Goal: Information Seeking & Learning: Learn about a topic

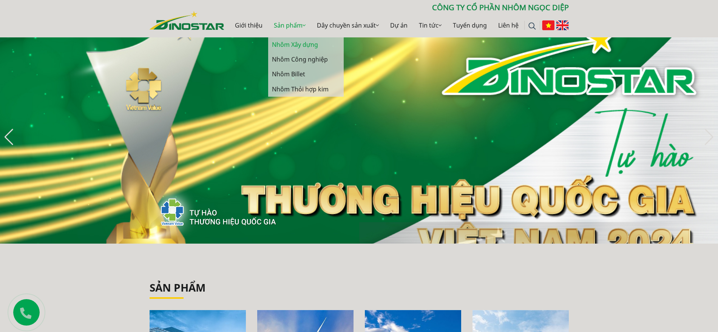
click at [293, 40] on link "Nhôm Xây dựng" at bounding box center [306, 44] width 76 height 15
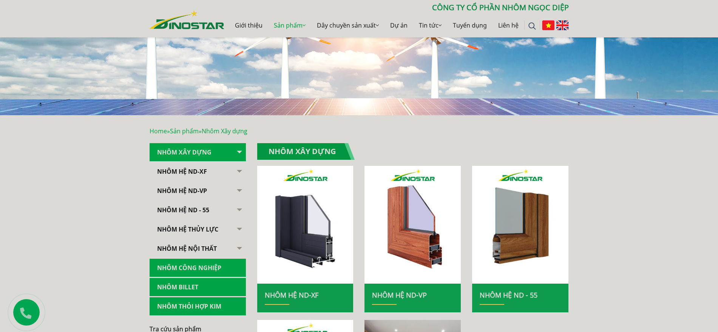
scroll to position [94, 0]
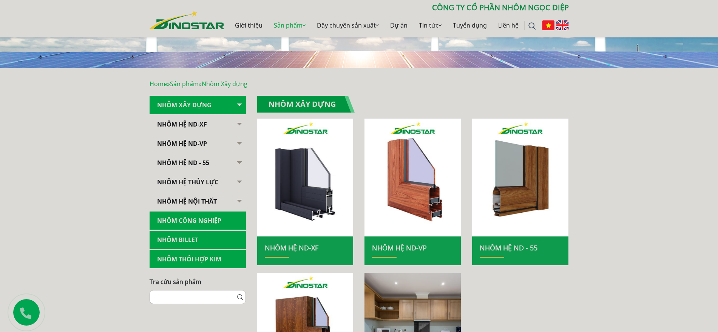
click at [235, 121] on button "button" at bounding box center [238, 124] width 15 height 19
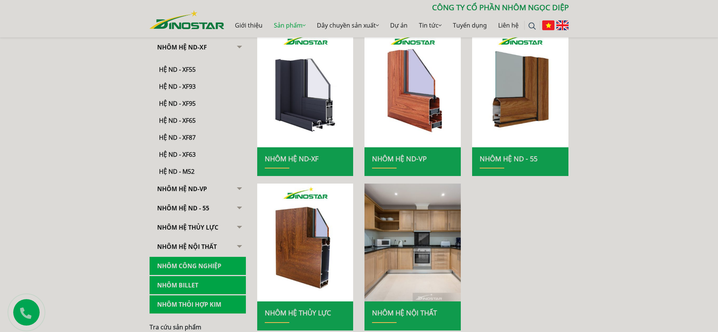
scroll to position [189, 0]
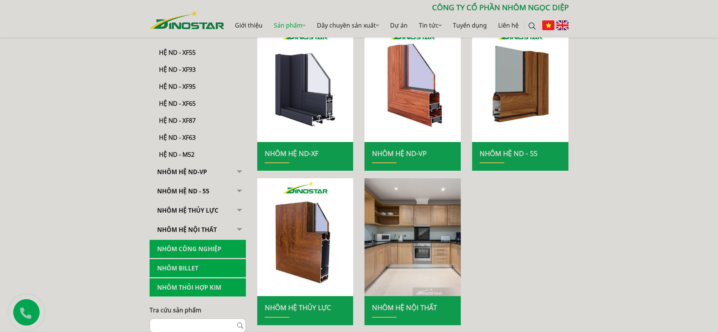
click at [245, 193] on button "button" at bounding box center [238, 191] width 15 height 19
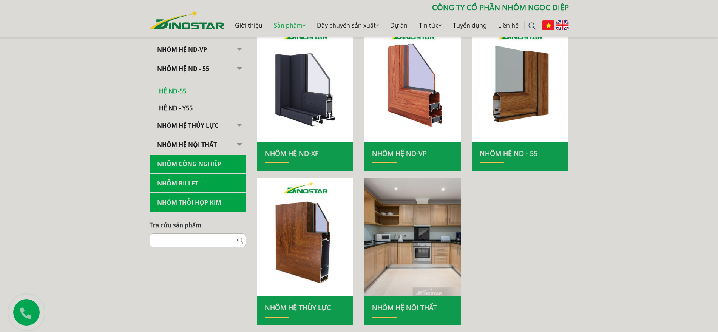
click at [183, 87] on link "Hệ ND-55" at bounding box center [199, 87] width 93 height 17
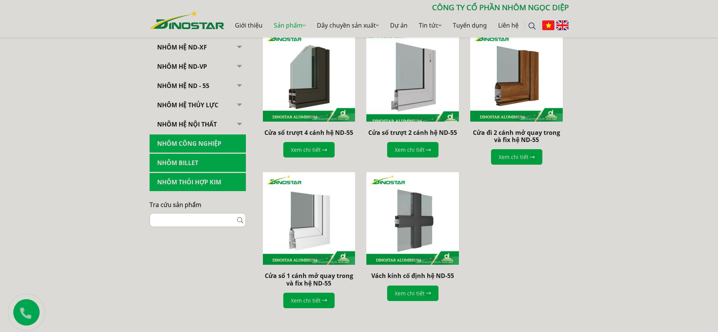
scroll to position [236, 0]
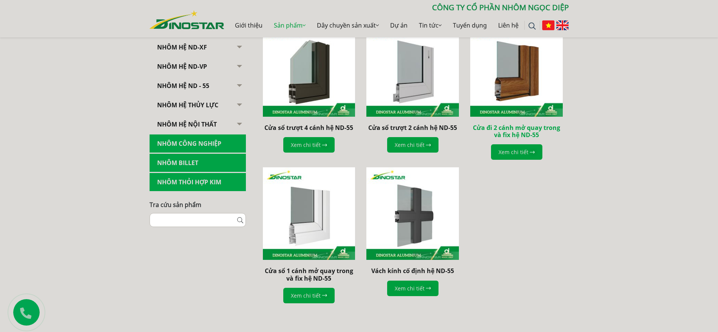
click at [510, 127] on link "Cửa đi 2 cánh mở quay trong và fix hệ ND-55" at bounding box center [516, 130] width 87 height 15
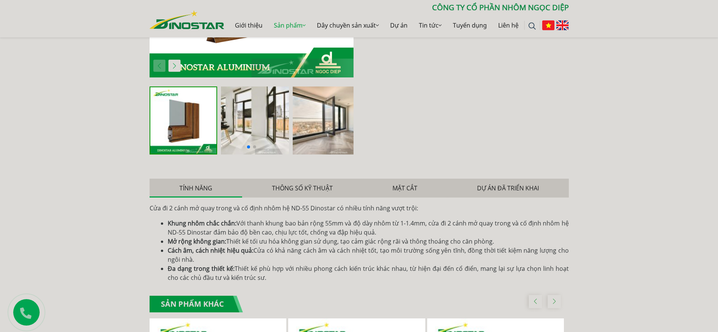
scroll to position [425, 0]
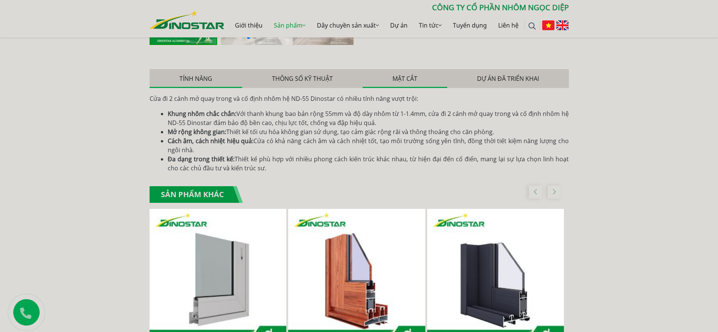
click at [413, 82] on button "Mặt cắt" at bounding box center [404, 78] width 85 height 19
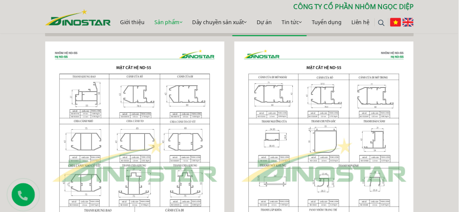
scroll to position [472, 0]
